Goal: Task Accomplishment & Management: Use online tool/utility

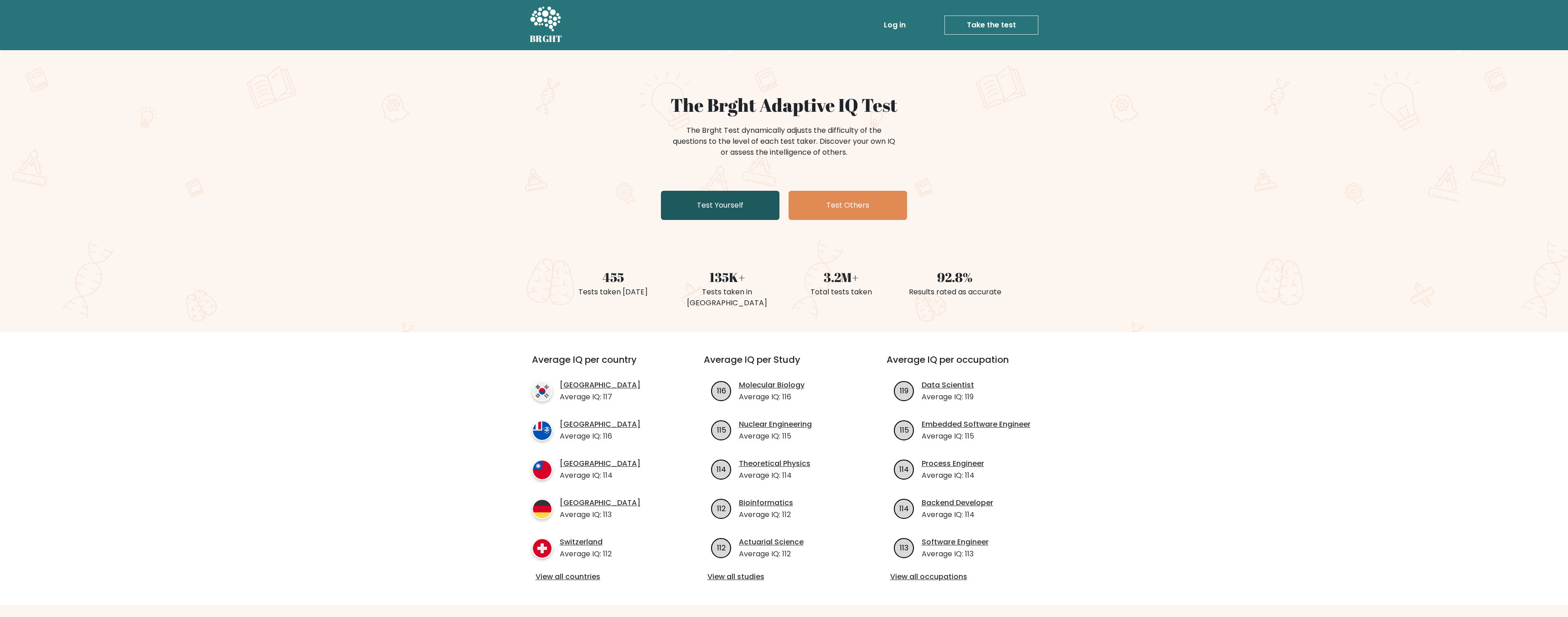
click at [740, 207] on link "Test Yourself" at bounding box center [720, 205] width 119 height 29
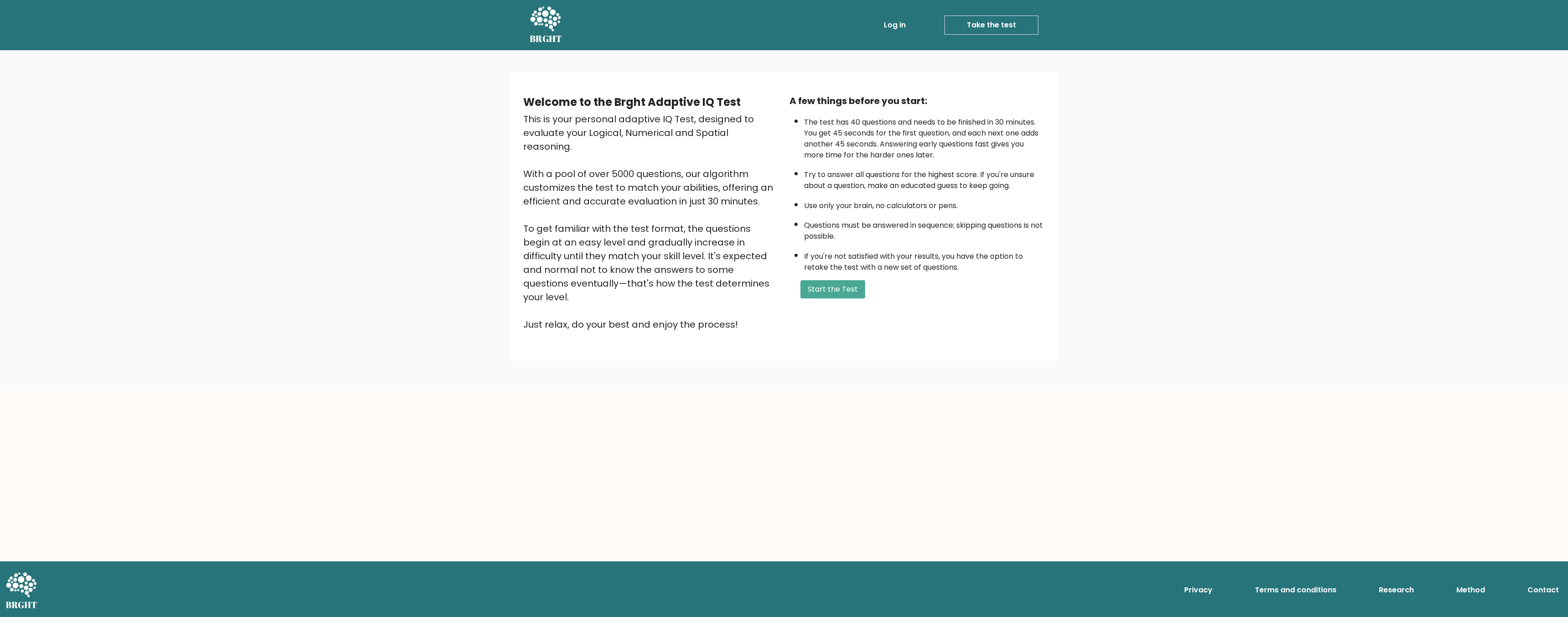
click at [826, 117] on li "The test has 40 questions and needs to be finished in 30 minutes. You get 45 se…" at bounding box center [924, 136] width 240 height 48
click at [832, 134] on li "The test has 40 questions and needs to be finished in 30 minutes. You get 45 se…" at bounding box center [924, 136] width 240 height 48
